Goal: Transaction & Acquisition: Purchase product/service

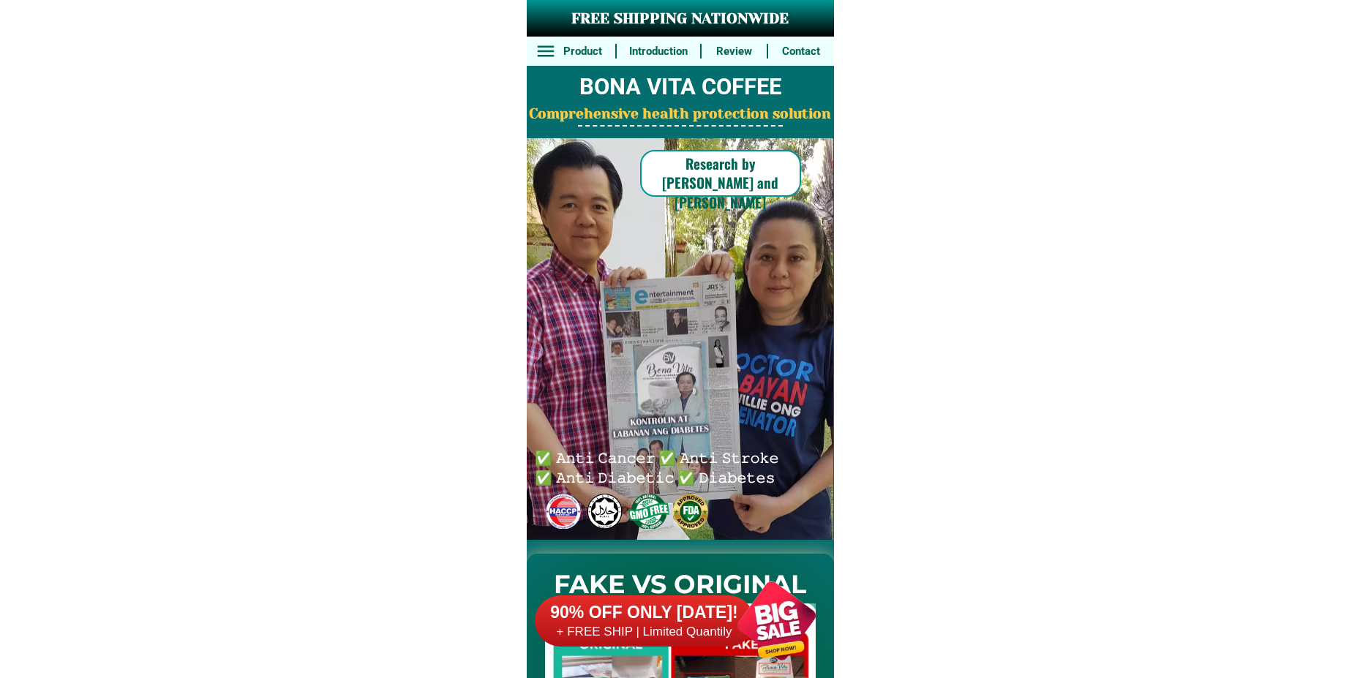
click at [677, 624] on h6 "+ FREE SHIP | Limited Quantily" at bounding box center [645, 632] width 220 height 16
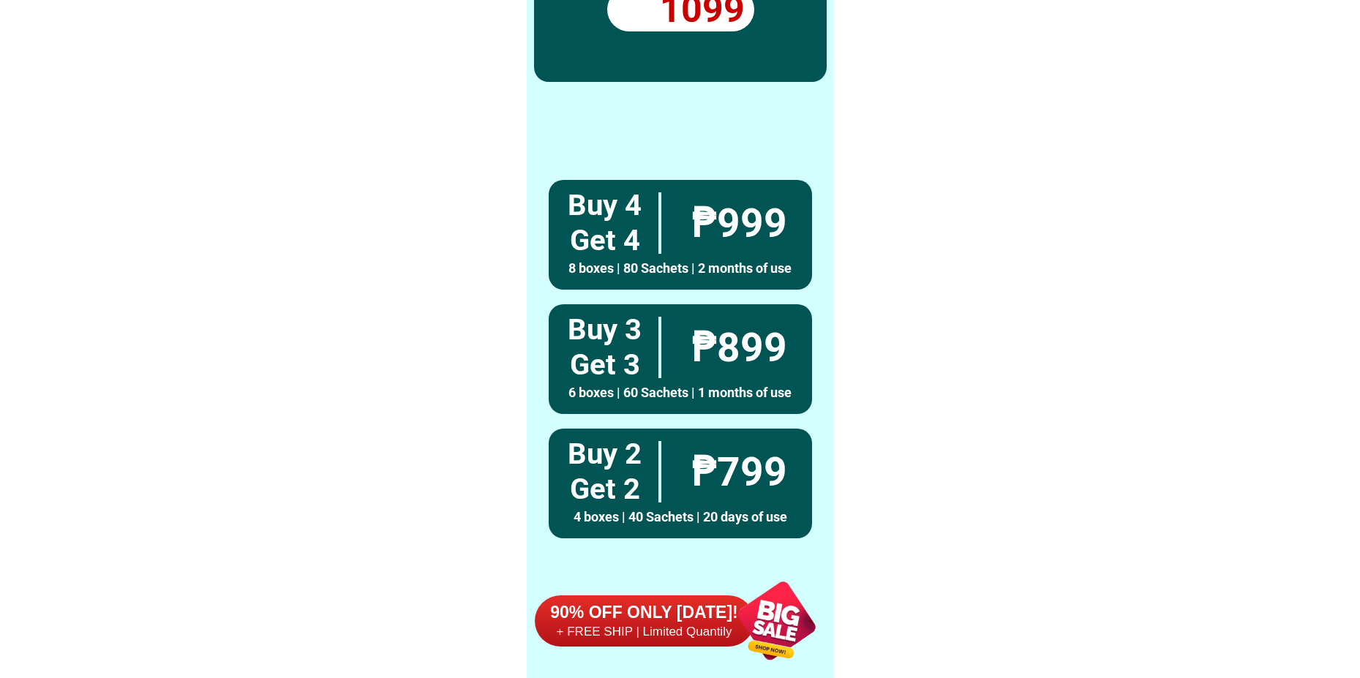
scroll to position [10760, 0]
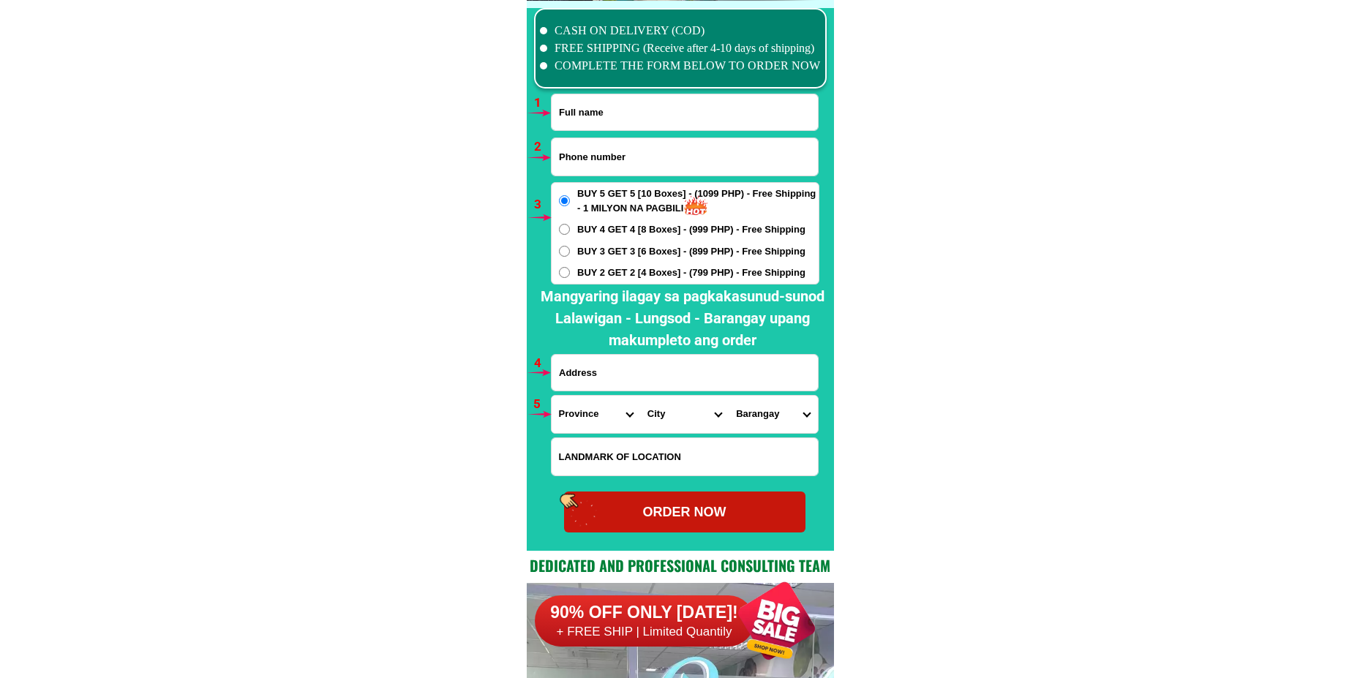
click at [639, 168] on input "Input phone_number" at bounding box center [685, 156] width 266 height 37
paste input "Gerly Nanit"
type input "Gerly Nanit"
drag, startPoint x: 609, startPoint y: 117, endPoint x: 577, endPoint y: 128, distance: 34.7
click at [609, 117] on input "Input full_name" at bounding box center [685, 112] width 266 height 36
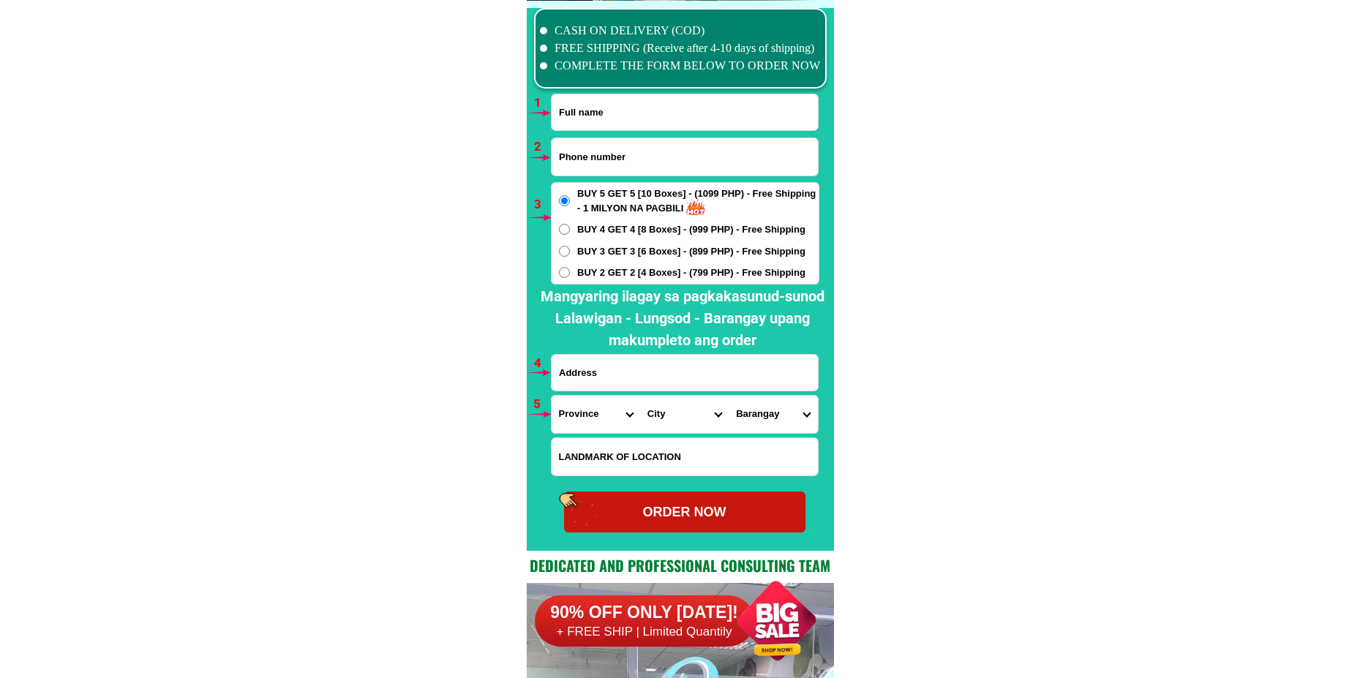
paste input "Gerly Nanit"
type input "Gerly Nanit"
click at [600, 154] on input "Input phone_number" at bounding box center [685, 156] width 266 height 37
paste input "o9363497235"
drag, startPoint x: 566, startPoint y: 163, endPoint x: 530, endPoint y: 165, distance: 35.9
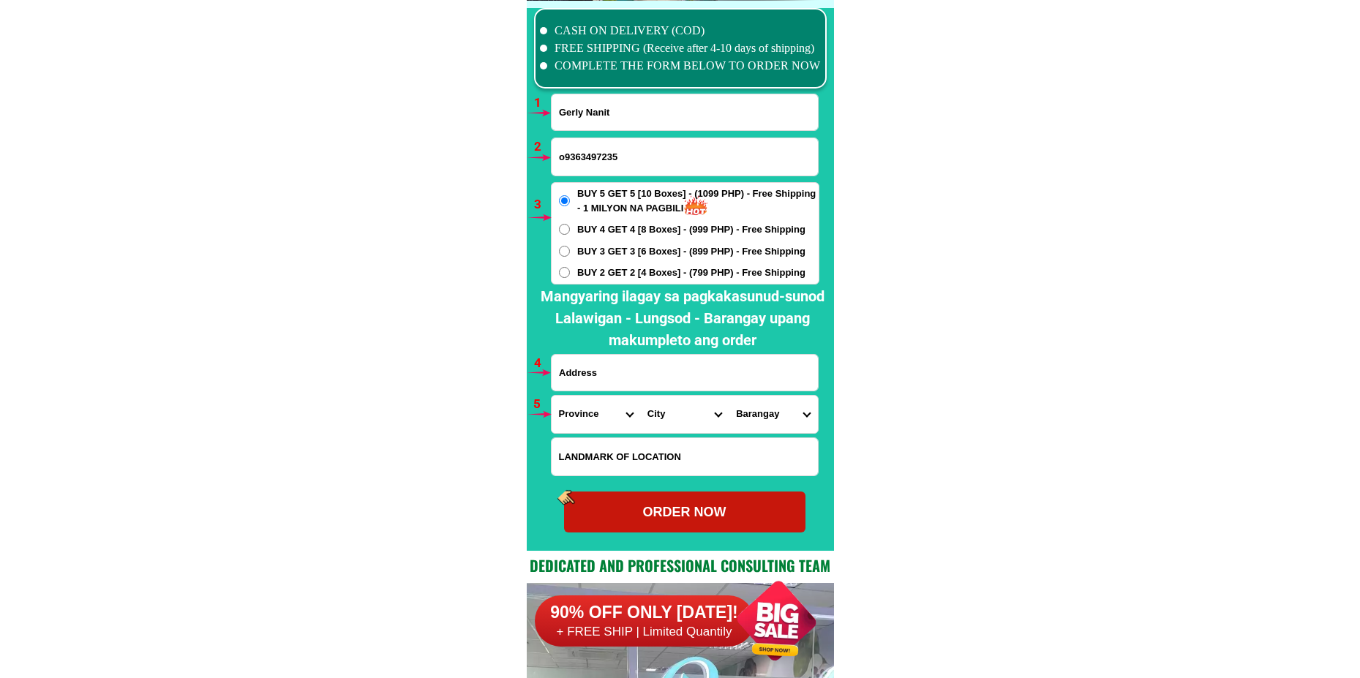
click at [531, 164] on div "CASH ON DELIVERY (COD) FREE SHIPPING (Receive after 4-10 days of shipping) COMP…" at bounding box center [680, 276] width 307 height 550
type input "09363497235"
click at [642, 383] on input "Input address" at bounding box center [685, 373] width 266 height 36
paste input "barangay175 [PERSON_NAME] sd kamaren [GEOGRAPHIC_DATA]"
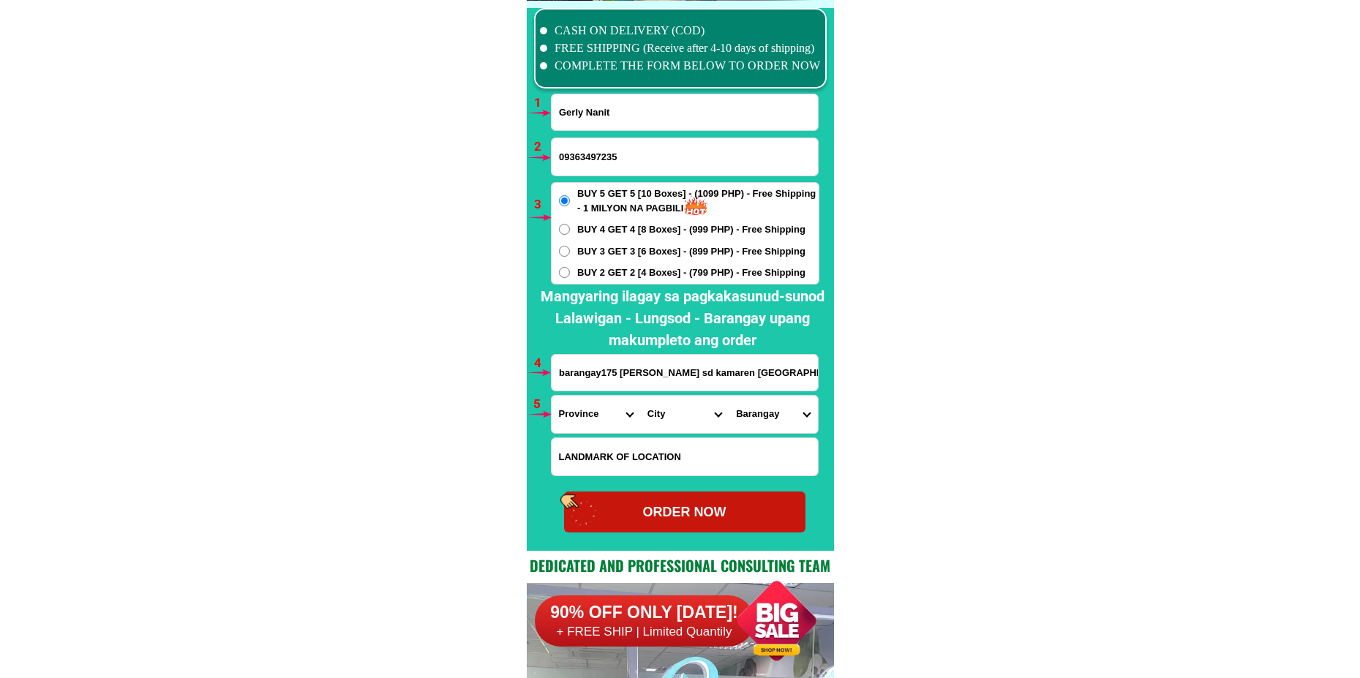
type input "barangay175 [PERSON_NAME] sd kamaren [GEOGRAPHIC_DATA]"
click at [609, 252] on span "BUY 3 GET 3 [6 Boxes] - (899 PHP) - Free Shipping" at bounding box center [691, 251] width 228 height 15
click at [570, 252] on input "BUY 3 GET 3 [6 Boxes] - (899 PHP) - Free Shipping" at bounding box center [564, 251] width 11 height 11
radio input "true"
click at [582, 406] on select "Province [GEOGRAPHIC_DATA] [GEOGRAPHIC_DATA] [GEOGRAPHIC_DATA] [GEOGRAPHIC_DATA…" at bounding box center [596, 414] width 89 height 37
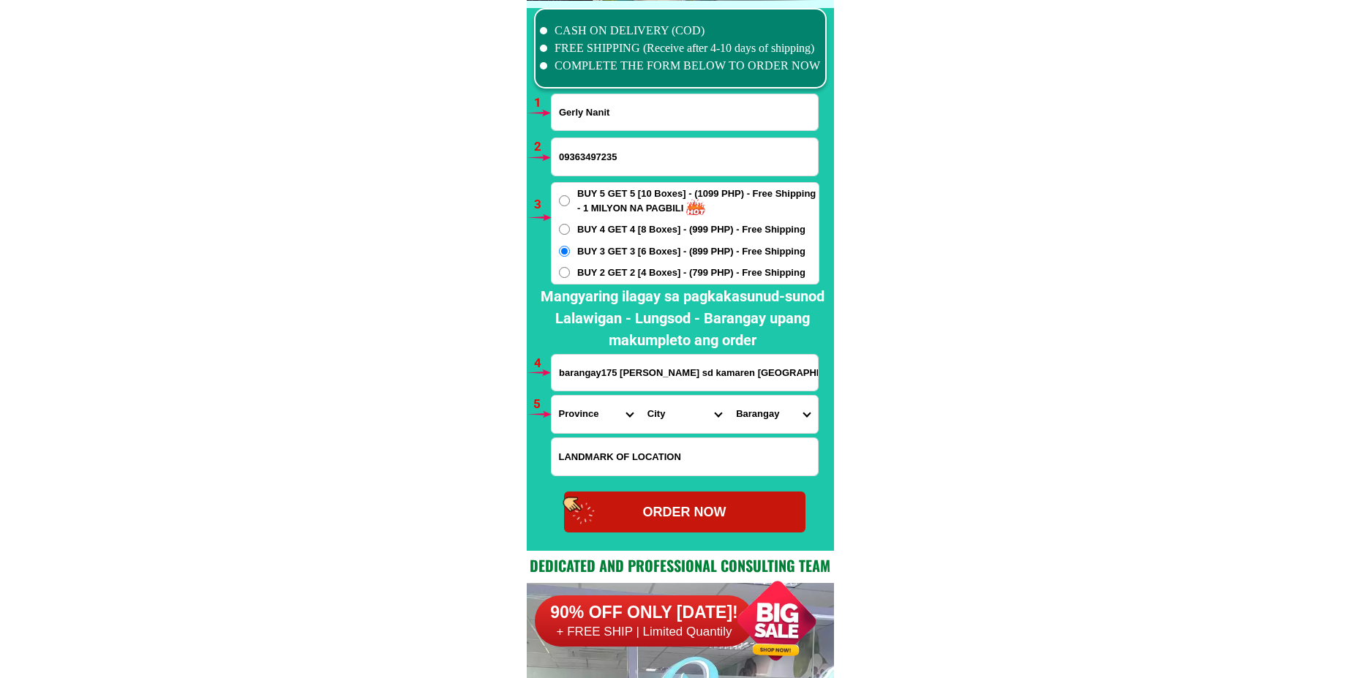
select select "63_219"
click at [552, 396] on select "Province [GEOGRAPHIC_DATA] [GEOGRAPHIC_DATA] [GEOGRAPHIC_DATA] [GEOGRAPHIC_DATA…" at bounding box center [596, 414] width 89 height 37
drag, startPoint x: 661, startPoint y: 420, endPoint x: 667, endPoint y: 410, distance: 11.2
click at [661, 419] on select "City [GEOGRAPHIC_DATA] [GEOGRAPHIC_DATA] [GEOGRAPHIC_DATA] [GEOGRAPHIC_DATA]-ci…" at bounding box center [684, 414] width 89 height 37
select select "63_2199773"
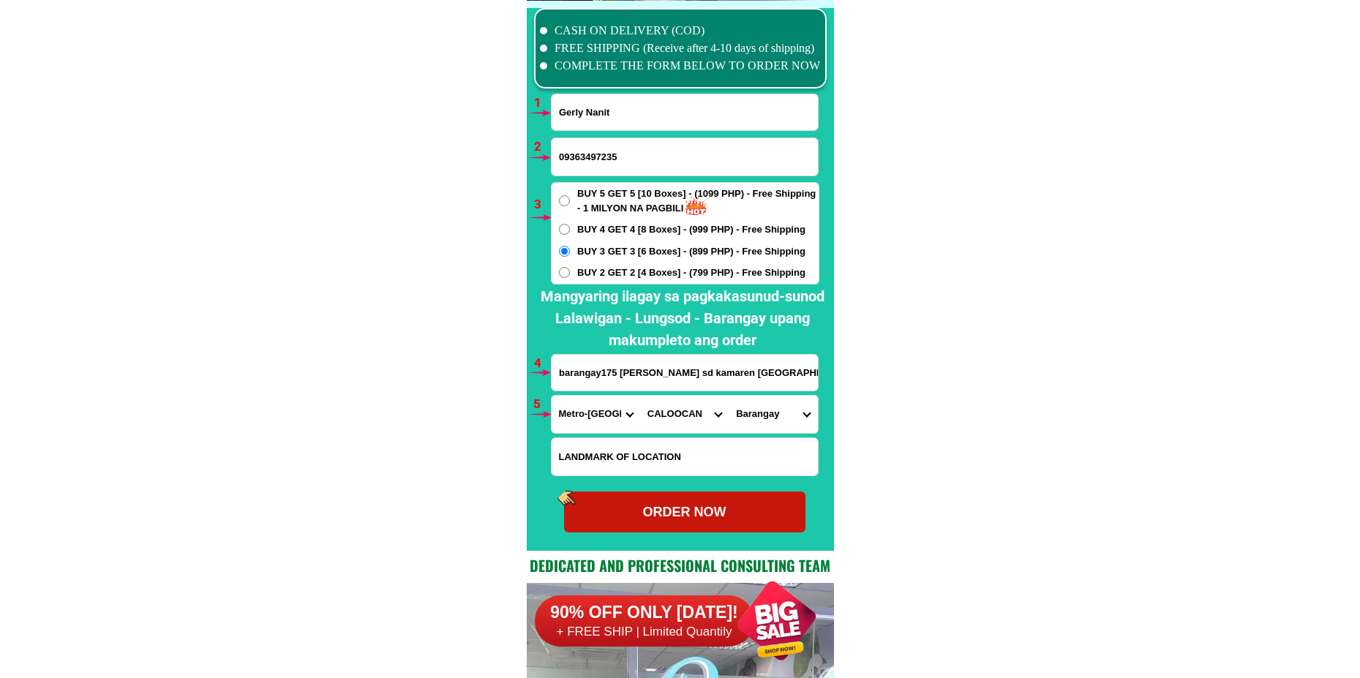
click at [640, 396] on select "City [GEOGRAPHIC_DATA] [GEOGRAPHIC_DATA] [GEOGRAPHIC_DATA] [GEOGRAPHIC_DATA]-ci…" at bounding box center [684, 414] width 89 height 37
click at [755, 413] on select "[GEOGRAPHIC_DATA]" at bounding box center [773, 414] width 89 height 37
select select "63_21997739308"
click at [729, 396] on select "[GEOGRAPHIC_DATA]" at bounding box center [773, 414] width 89 height 37
click at [697, 517] on div "ORDER NOW" at bounding box center [684, 513] width 241 height 20
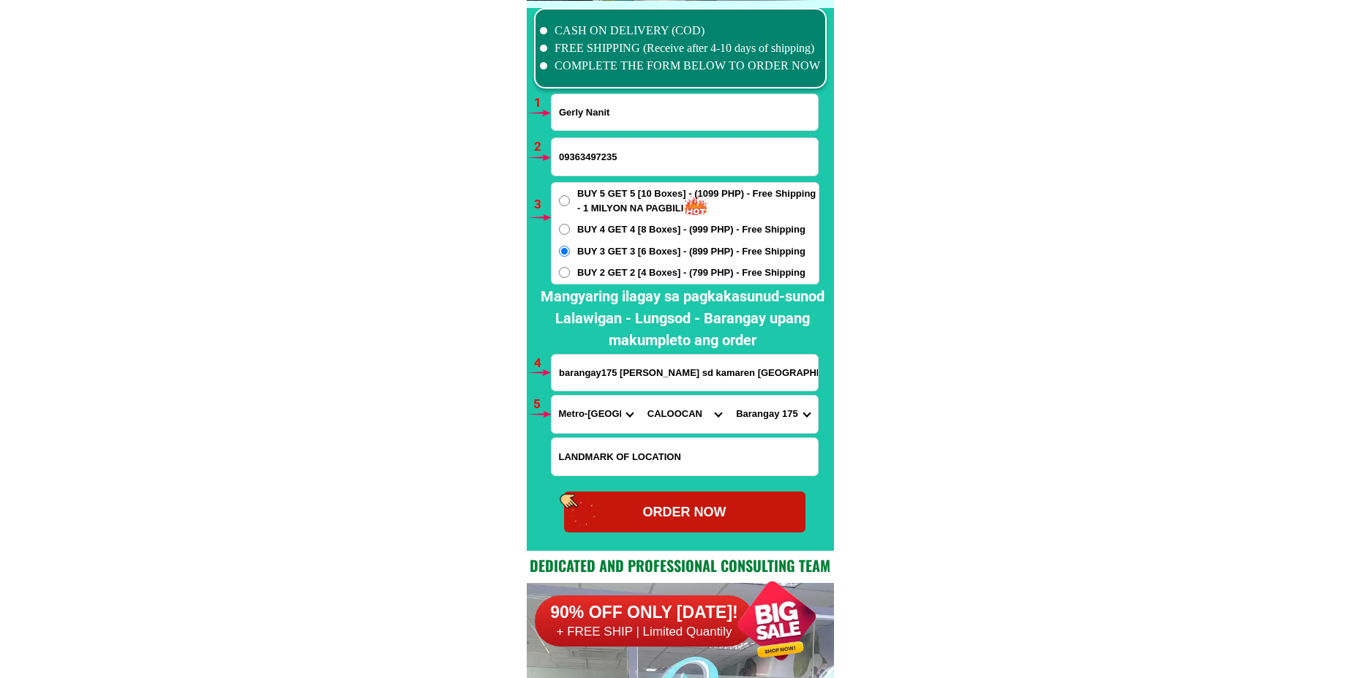
radio input "true"
